Goal: Entertainment & Leisure: Consume media (video, audio)

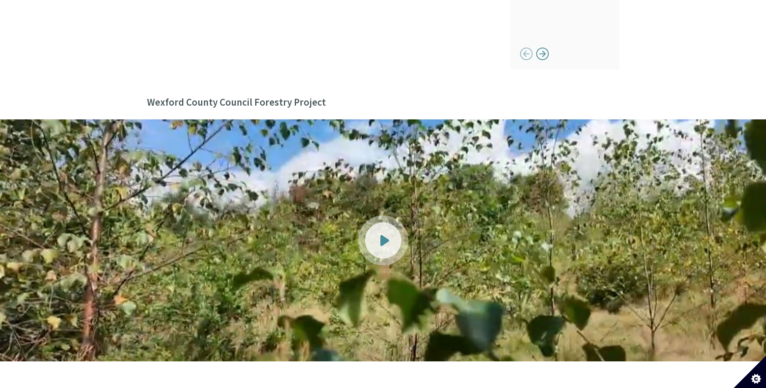
scroll to position [928, 0]
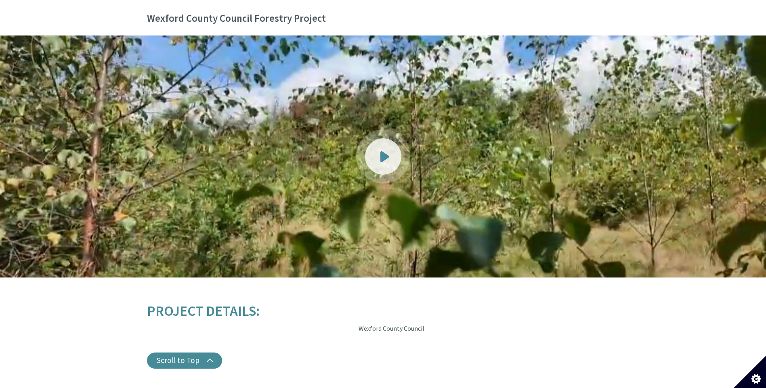
click at [373, 148] on div at bounding box center [383, 156] width 36 height 36
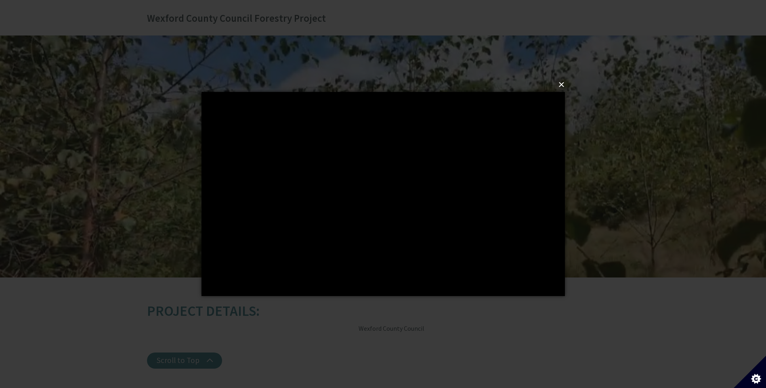
click at [563, 84] on button "×" at bounding box center [385, 85] width 363 height 18
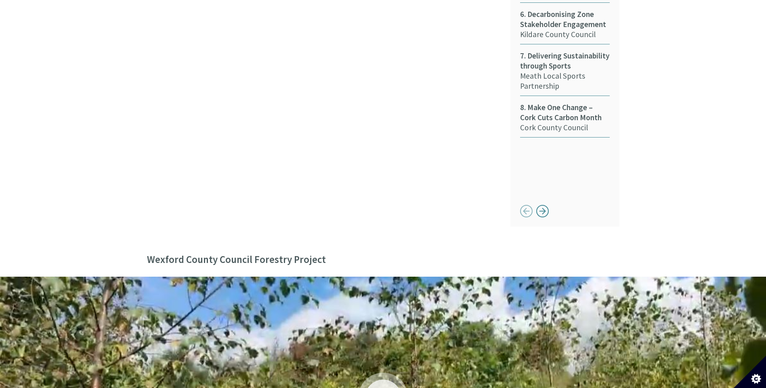
scroll to position [848, 0]
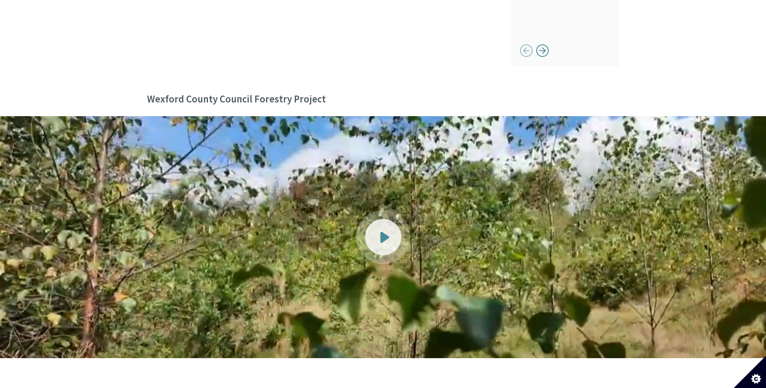
click at [390, 222] on div at bounding box center [383, 237] width 36 height 36
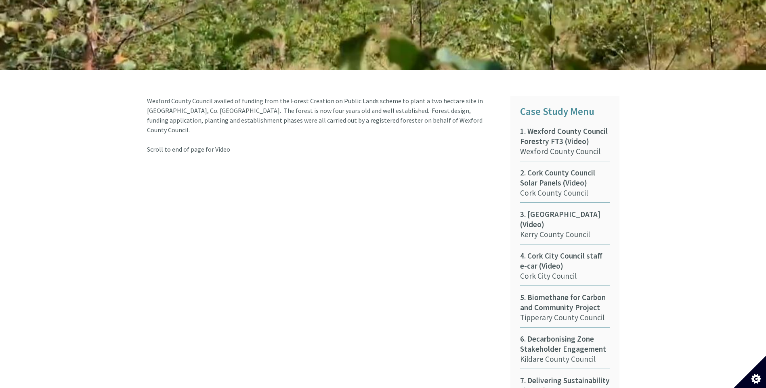
scroll to position [363, 0]
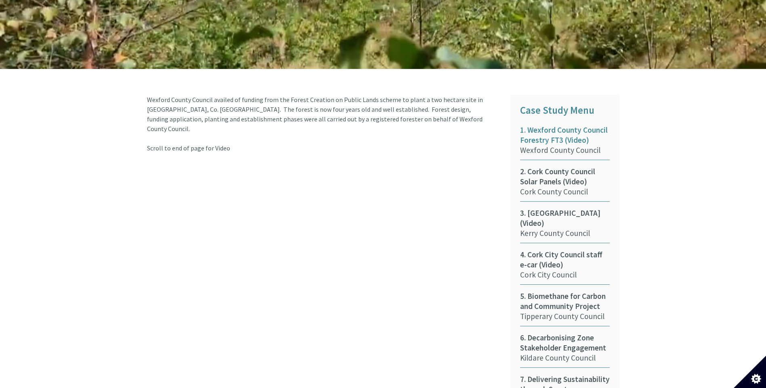
click at [561, 125] on span "1. Wexford County Council Forestry FT3 (Video)" at bounding box center [565, 135] width 90 height 20
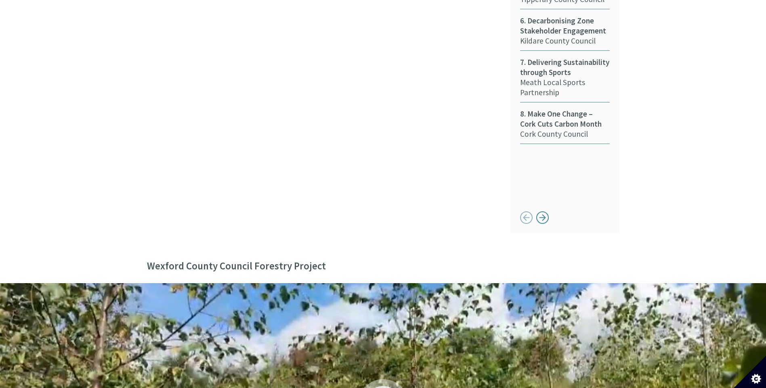
scroll to position [686, 0]
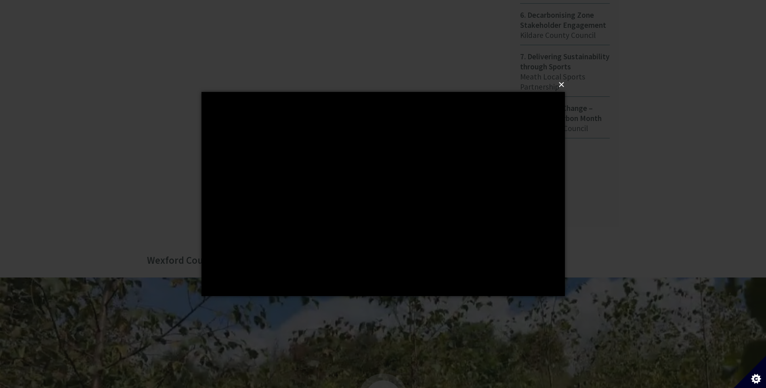
click at [559, 82] on button "×" at bounding box center [385, 85] width 363 height 18
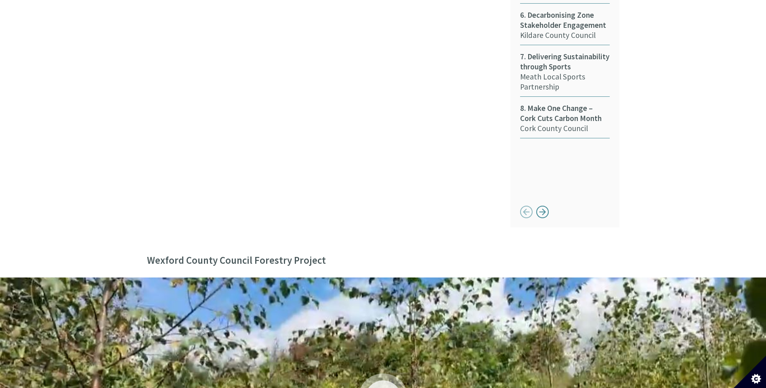
scroll to position [799, 0]
